Goal: Complete application form

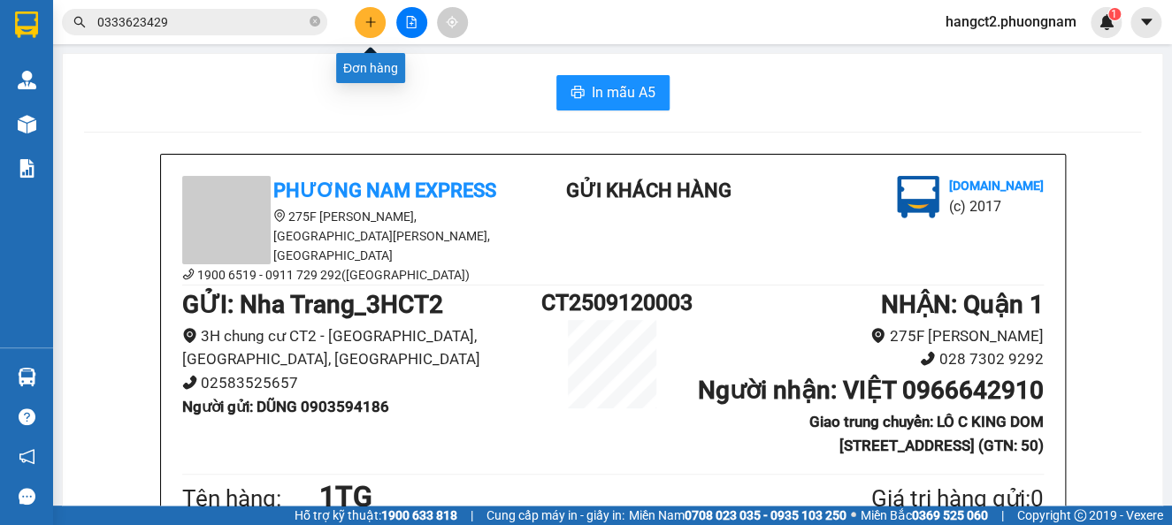
click at [365, 24] on icon "plus" at bounding box center [370, 22] width 12 height 12
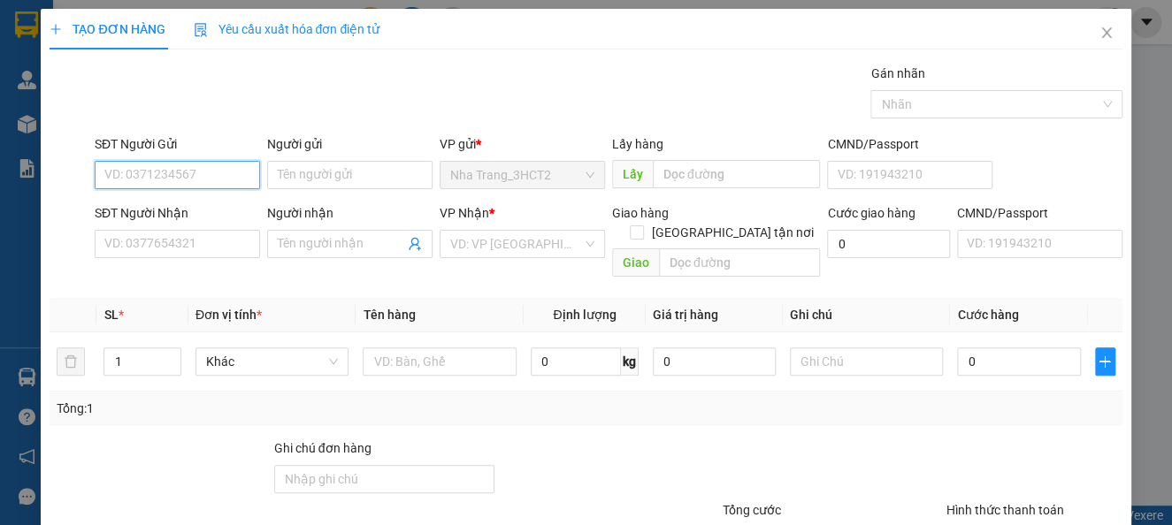
click at [209, 173] on input "SĐT Người Gửi" at bounding box center [177, 175] width 165 height 28
type input "0905394079"
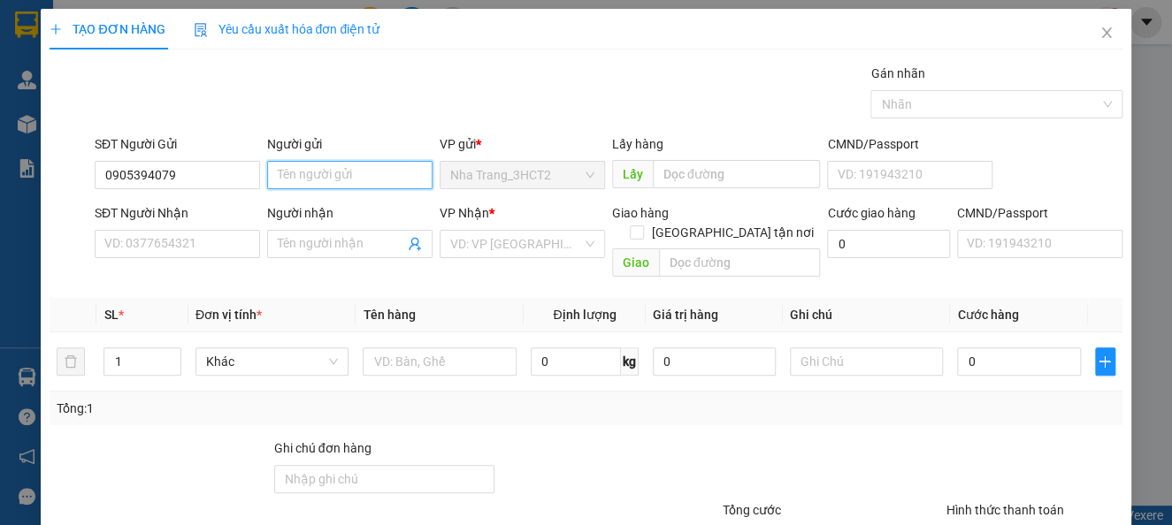
click at [326, 170] on input "Người gửi" at bounding box center [349, 175] width 165 height 28
click at [524, 439] on div at bounding box center [608, 470] width 224 height 62
click at [335, 181] on input "A QUAN" at bounding box center [349, 175] width 165 height 28
type input "A QUÂN"
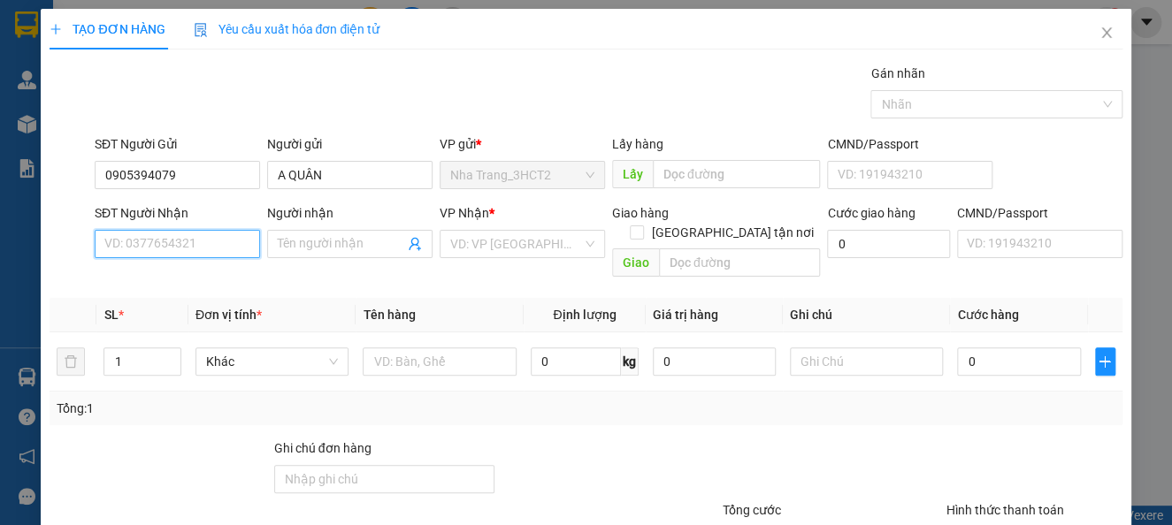
click at [188, 242] on input "SĐT Người Nhận" at bounding box center [177, 244] width 165 height 28
type input "0908523679"
click at [299, 250] on input "Người nhận" at bounding box center [341, 243] width 126 height 19
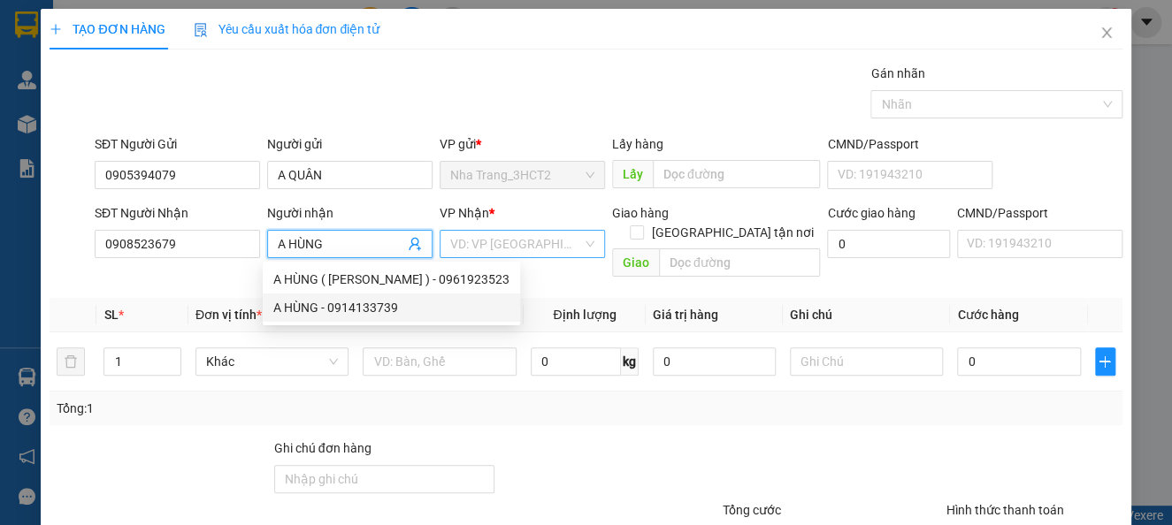
type input "A HÙNG"
click at [472, 243] on input "search" at bounding box center [516, 244] width 132 height 27
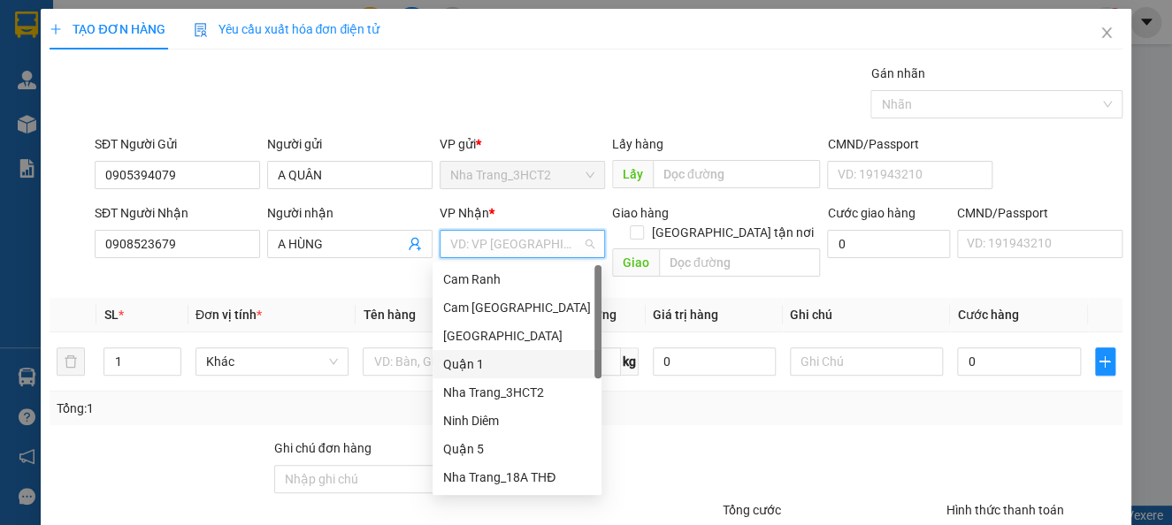
click at [465, 363] on div "Quận 1" at bounding box center [517, 364] width 148 height 19
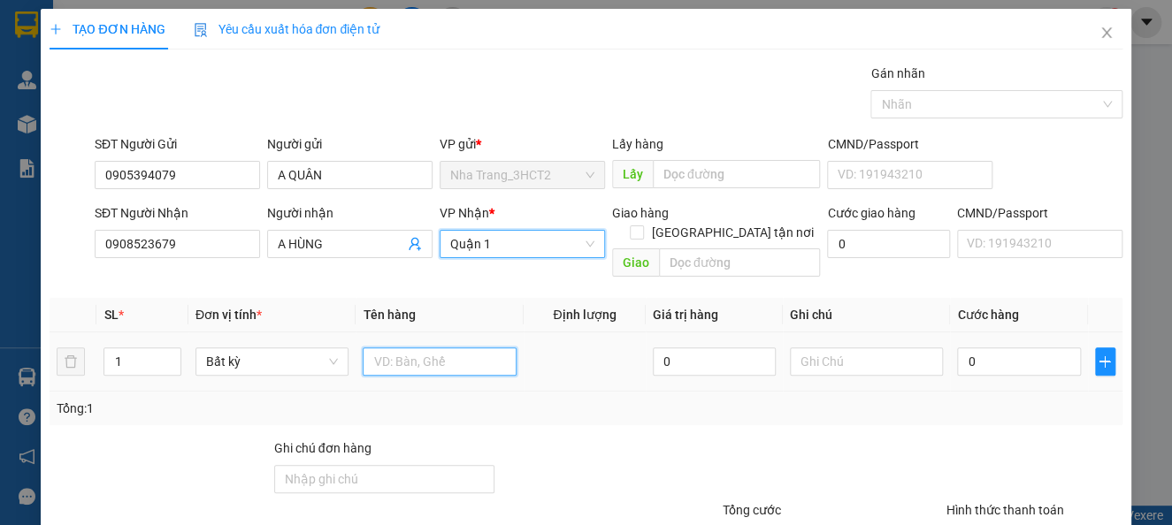
click at [425, 348] on input "text" at bounding box center [440, 362] width 154 height 28
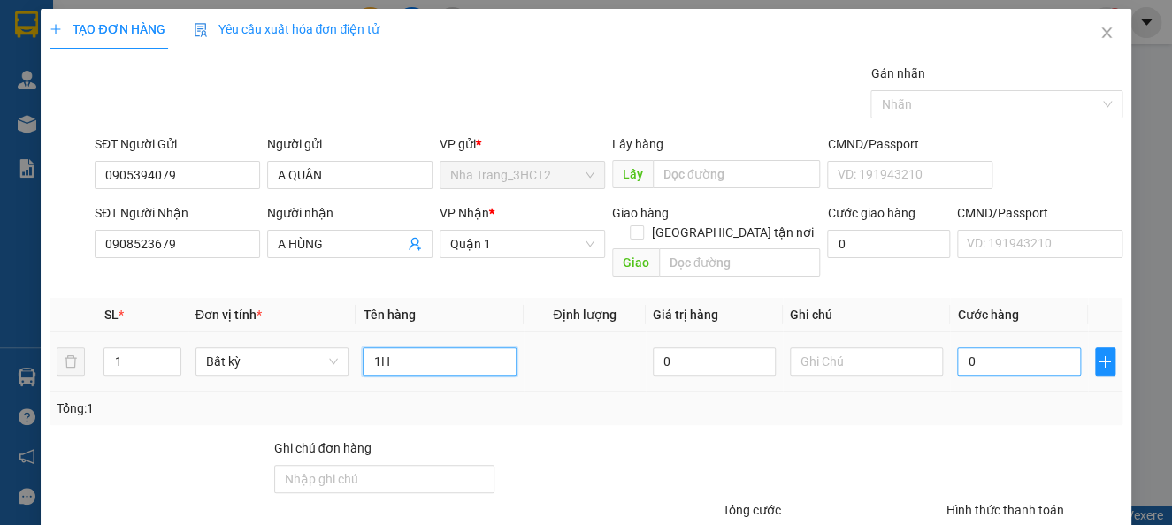
type input "1H"
click at [988, 349] on input "0" at bounding box center [1018, 362] width 123 height 28
type input "2"
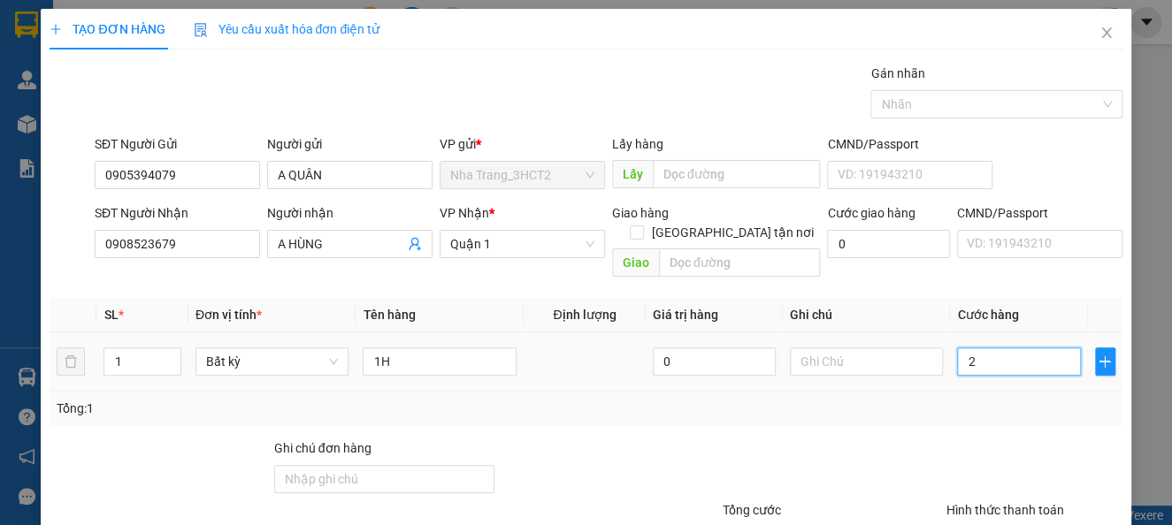
type input "20"
type input "20.000"
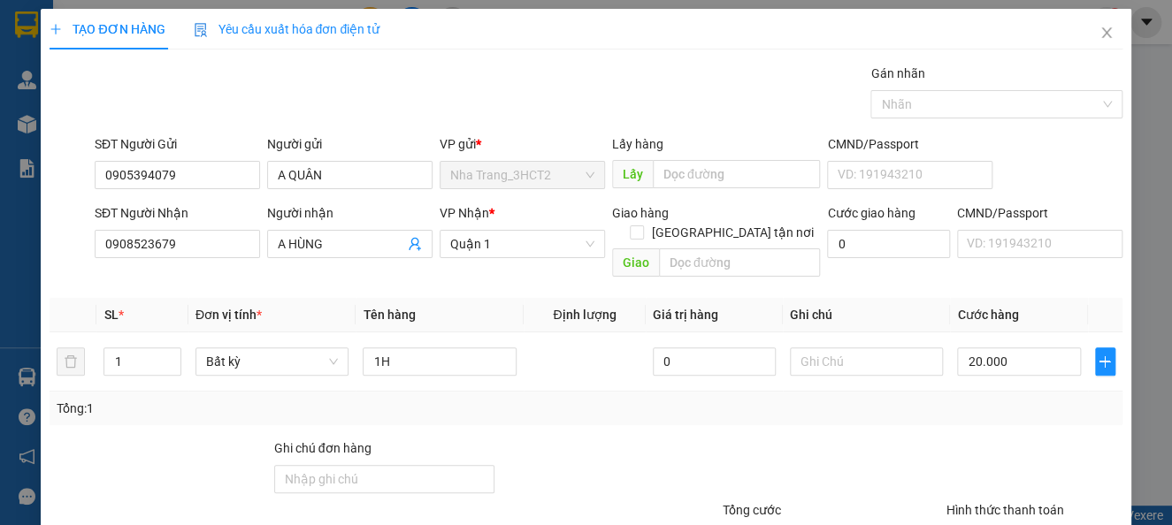
click at [971, 439] on div at bounding box center [1035, 470] width 180 height 62
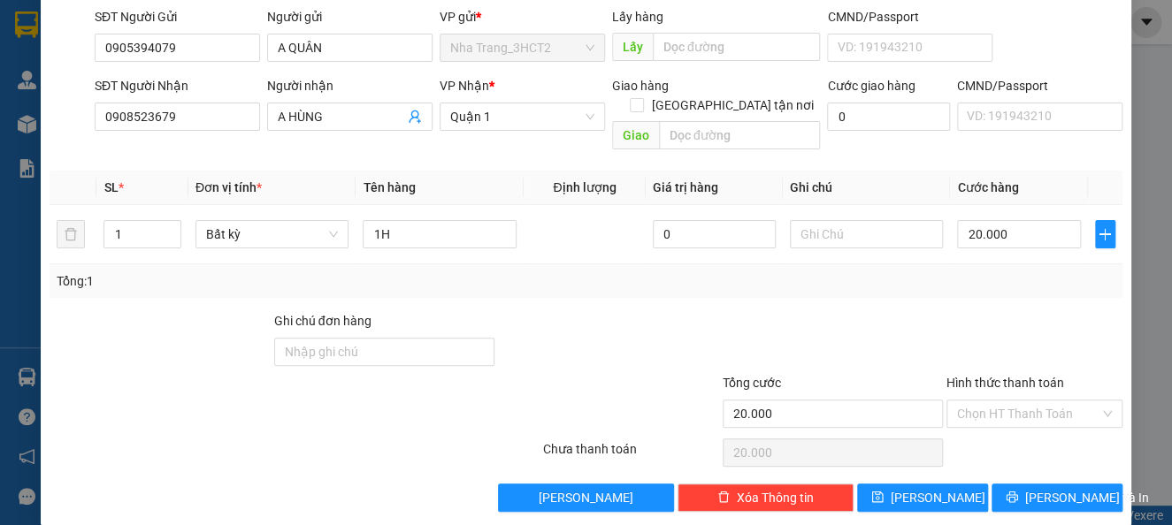
scroll to position [128, 0]
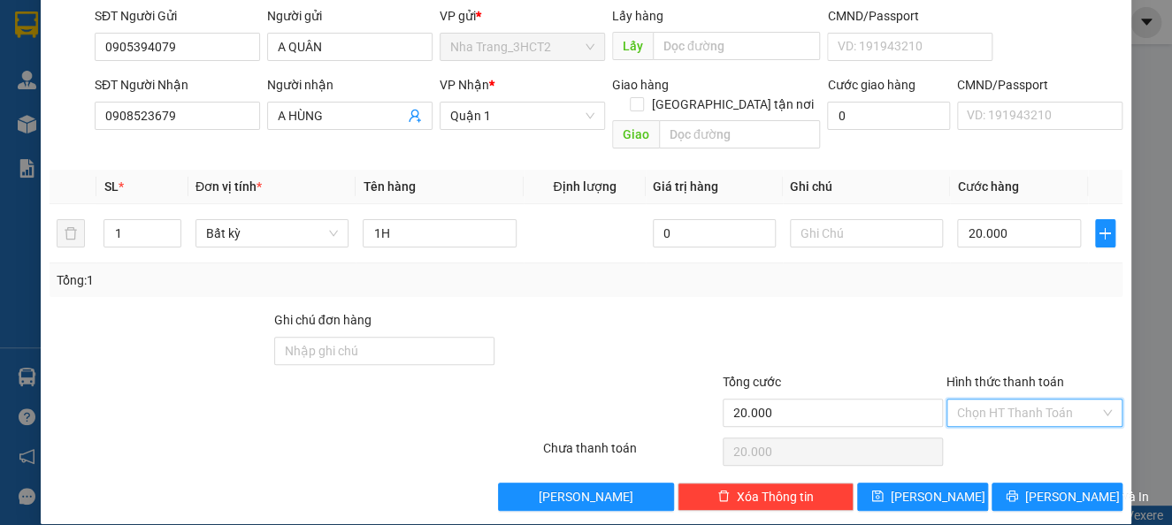
click at [992, 400] on input "Hình thức thanh toán" at bounding box center [1028, 413] width 142 height 27
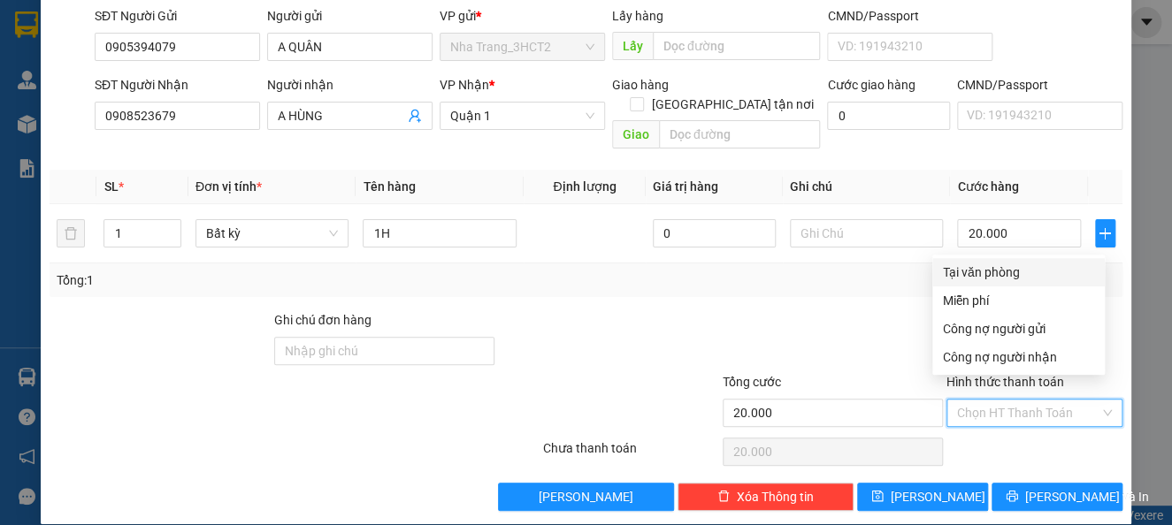
click at [998, 277] on div "Tại văn phòng" at bounding box center [1018, 272] width 151 height 19
type input "0"
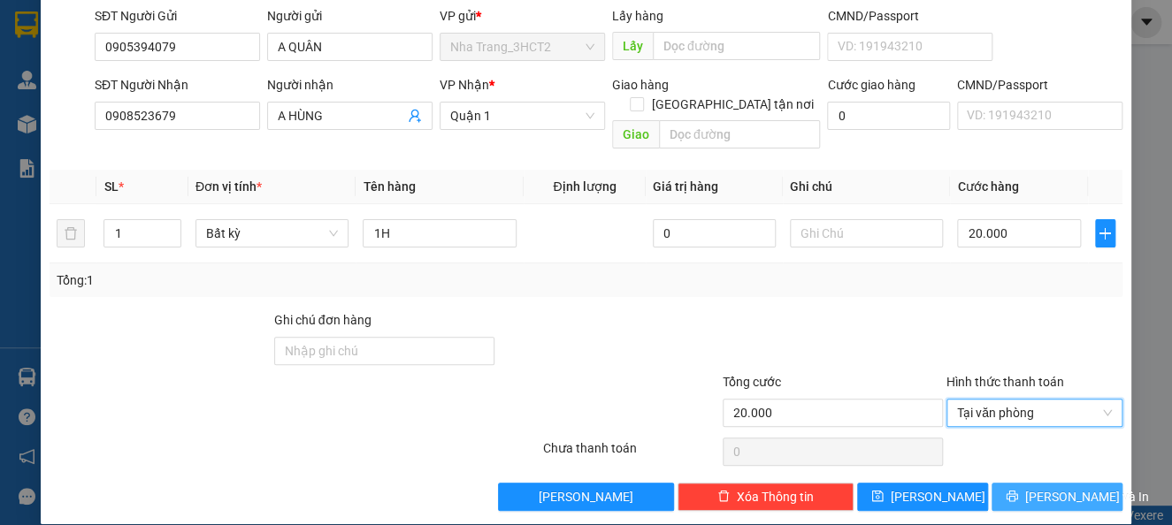
click at [1050, 487] on span "[PERSON_NAME] và In" at bounding box center [1087, 496] width 124 height 19
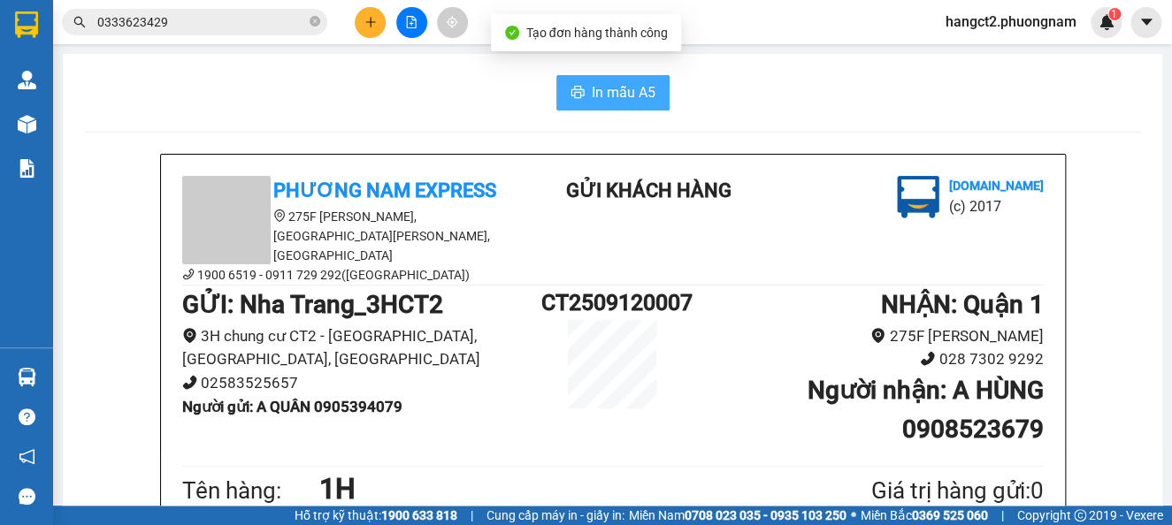
click at [594, 90] on span "In mẫu A5" at bounding box center [624, 92] width 64 height 22
